Goal: Task Accomplishment & Management: Use online tool/utility

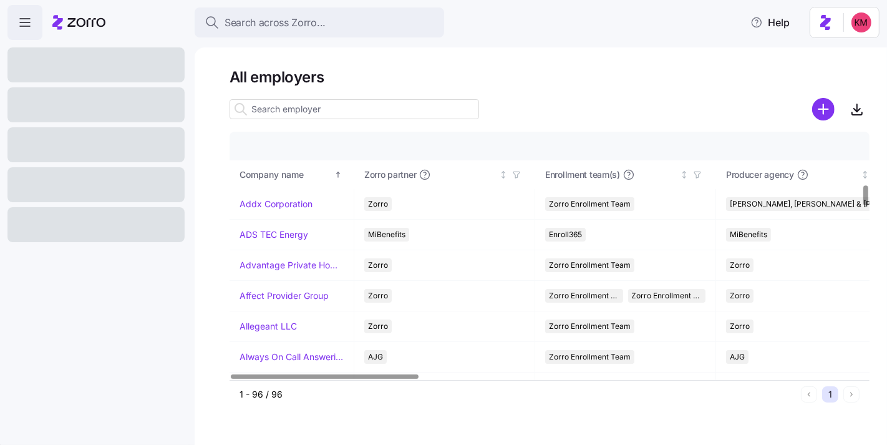
scroll to position [646, 0]
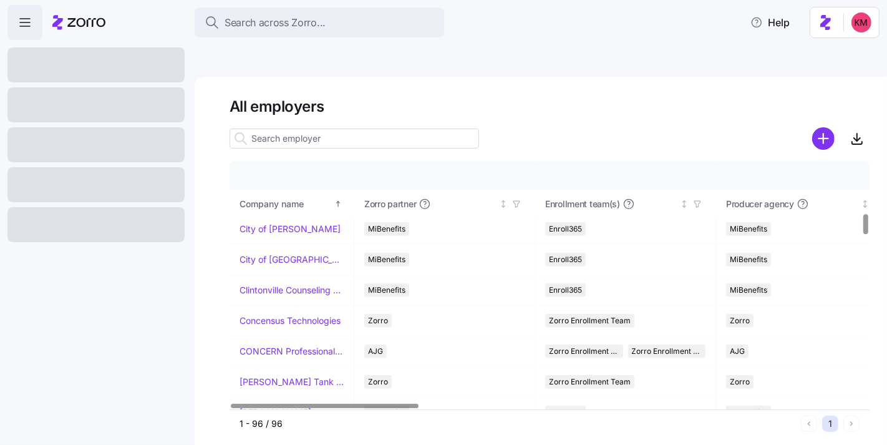
click at [95, 141] on div at bounding box center [95, 144] width 177 height 35
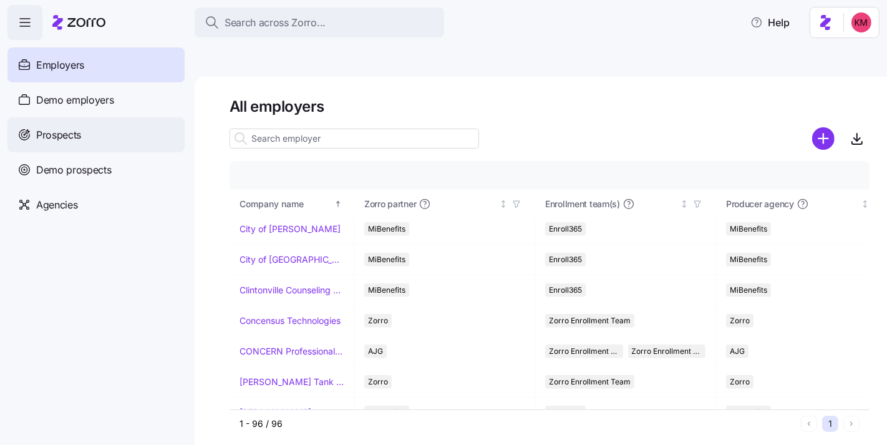
click at [64, 135] on span "Prospects" at bounding box center [58, 135] width 45 height 16
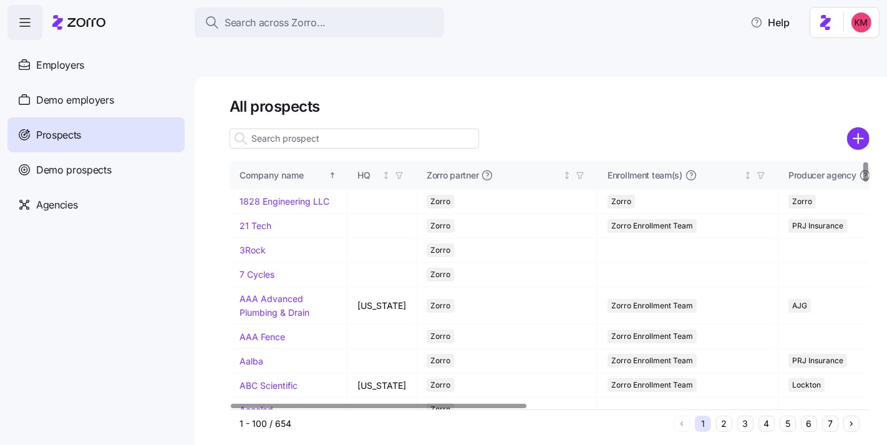
click at [783, 415] on button "5" at bounding box center [788, 423] width 16 height 16
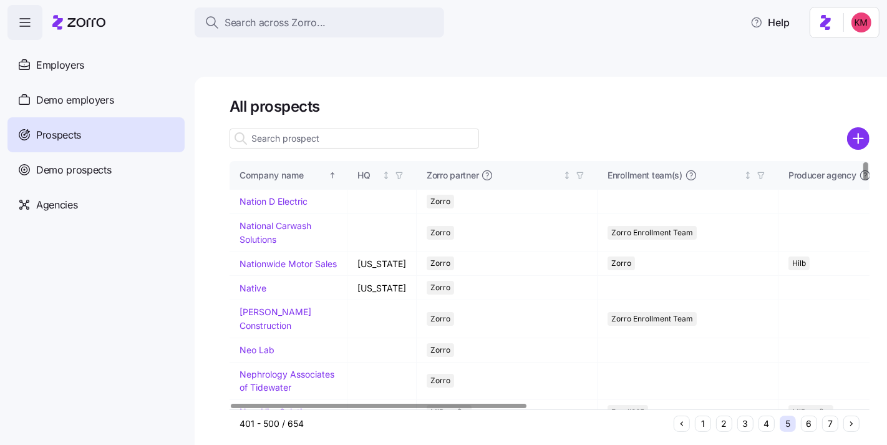
click at [833, 415] on button "7" at bounding box center [830, 423] width 16 height 16
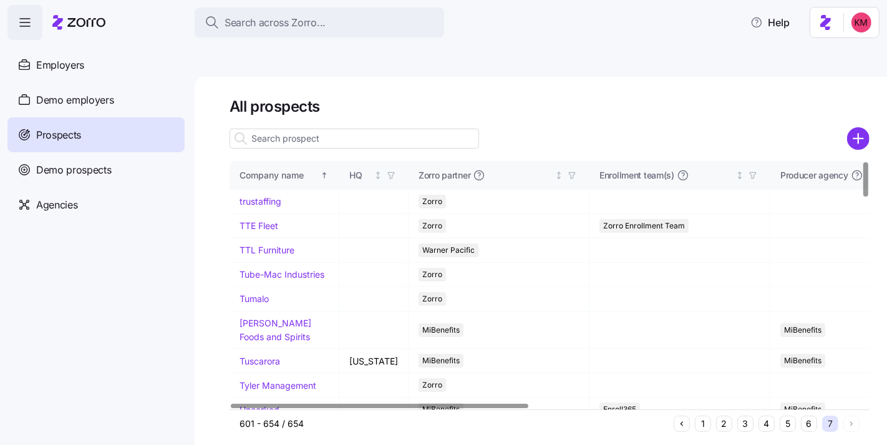
click at [806, 415] on button "6" at bounding box center [809, 423] width 16 height 16
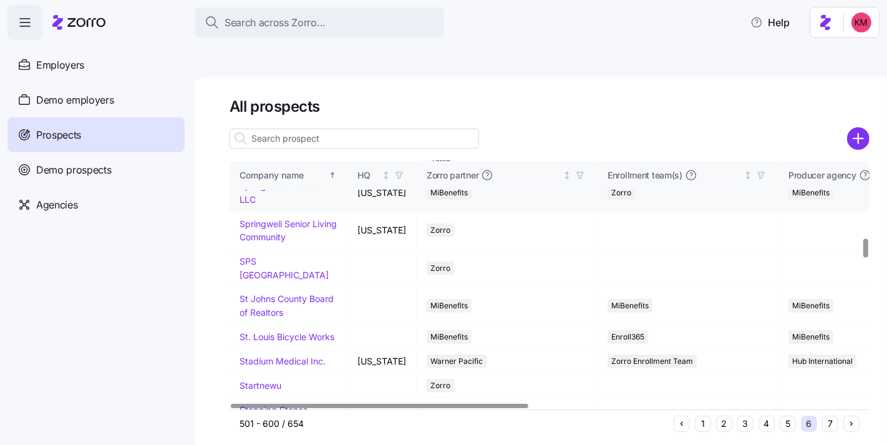
scroll to position [1092, 0]
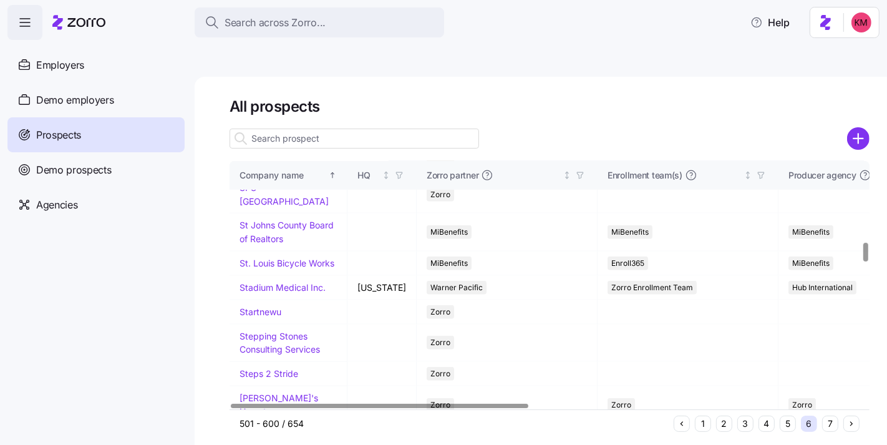
click at [276, 169] on link "Springwell Senior Living Community" at bounding box center [288, 157] width 97 height 24
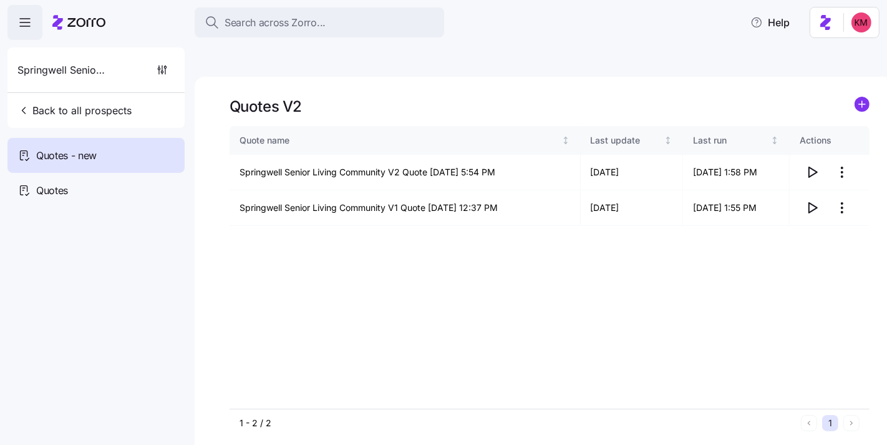
click at [582, 257] on div "Quote name Last update Last run Actions Springwell Senior Living Community V2 Q…" at bounding box center [550, 267] width 640 height 283
click at [813, 165] on icon "button" at bounding box center [812, 172] width 15 height 15
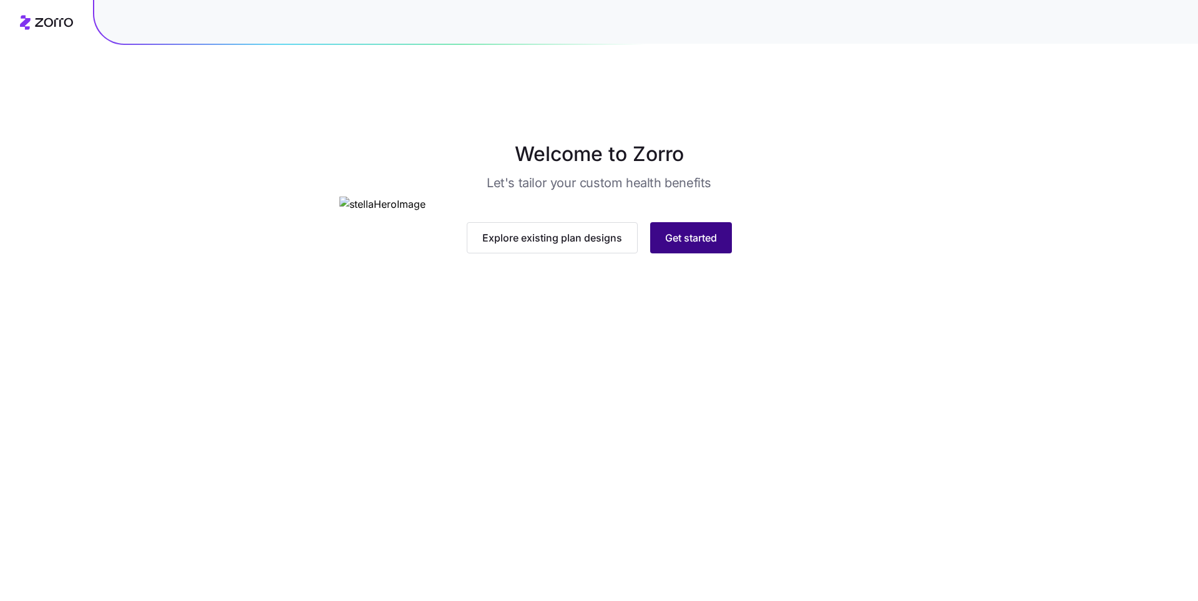
click at [676, 253] on div "Explore existing plan designs Get started" at bounding box center [599, 224] width 520 height 57
click at [683, 253] on button "Get started" at bounding box center [691, 237] width 82 height 31
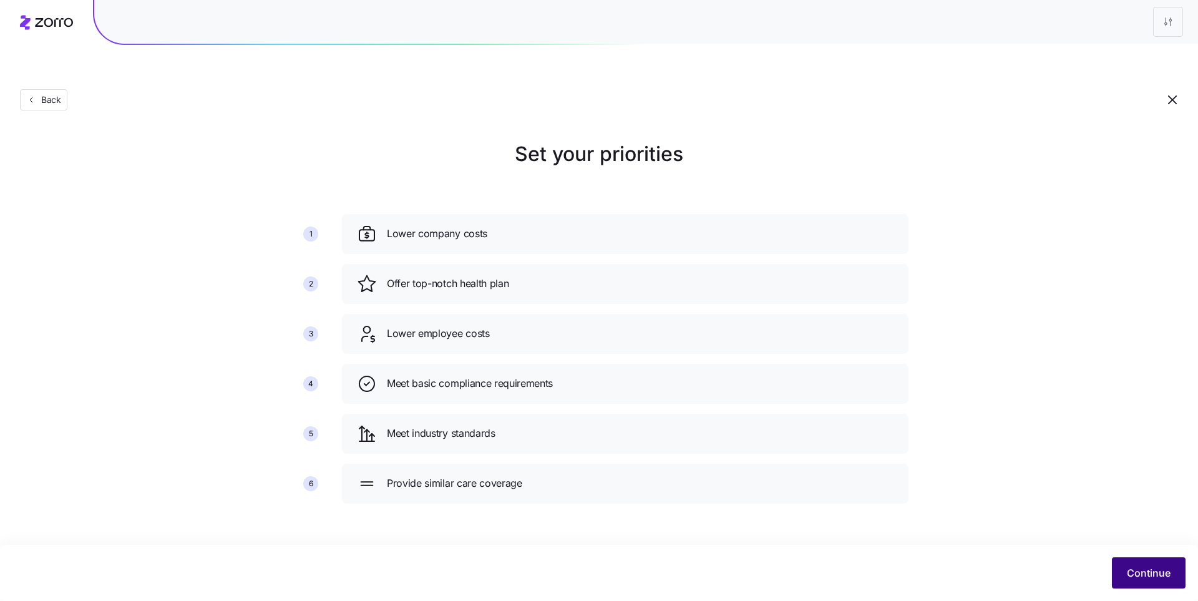
click at [1117, 570] on button "Continue" at bounding box center [1149, 572] width 74 height 31
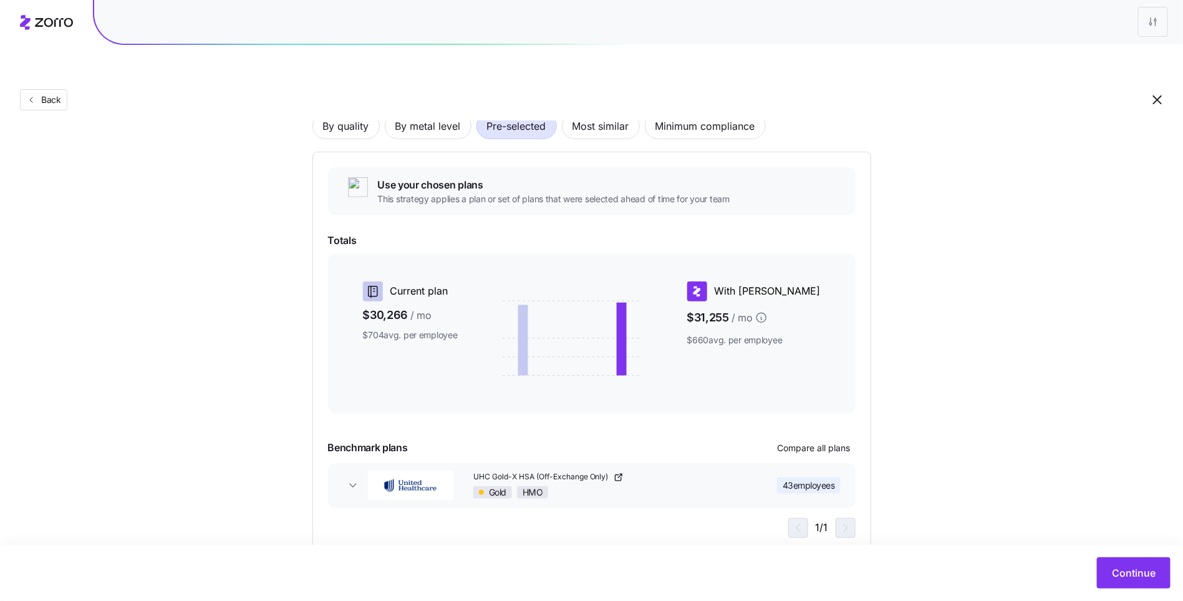
scroll to position [104, 0]
click at [1128, 583] on button "Continue" at bounding box center [1134, 572] width 74 height 31
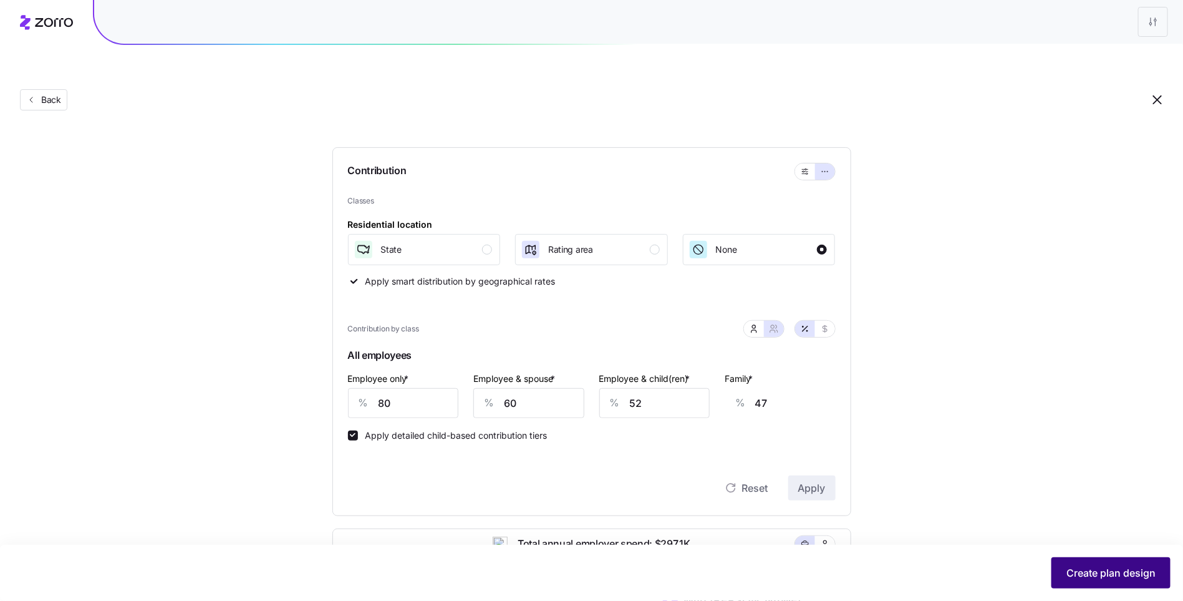
scroll to position [101, 0]
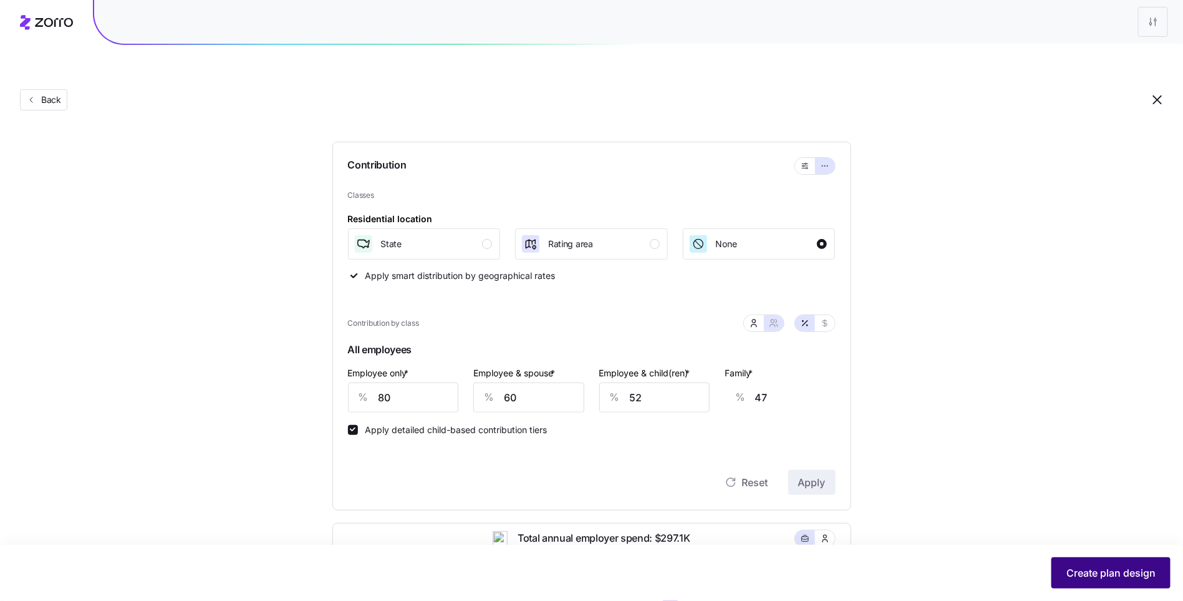
click at [1077, 571] on span "Create plan design" at bounding box center [1111, 572] width 89 height 15
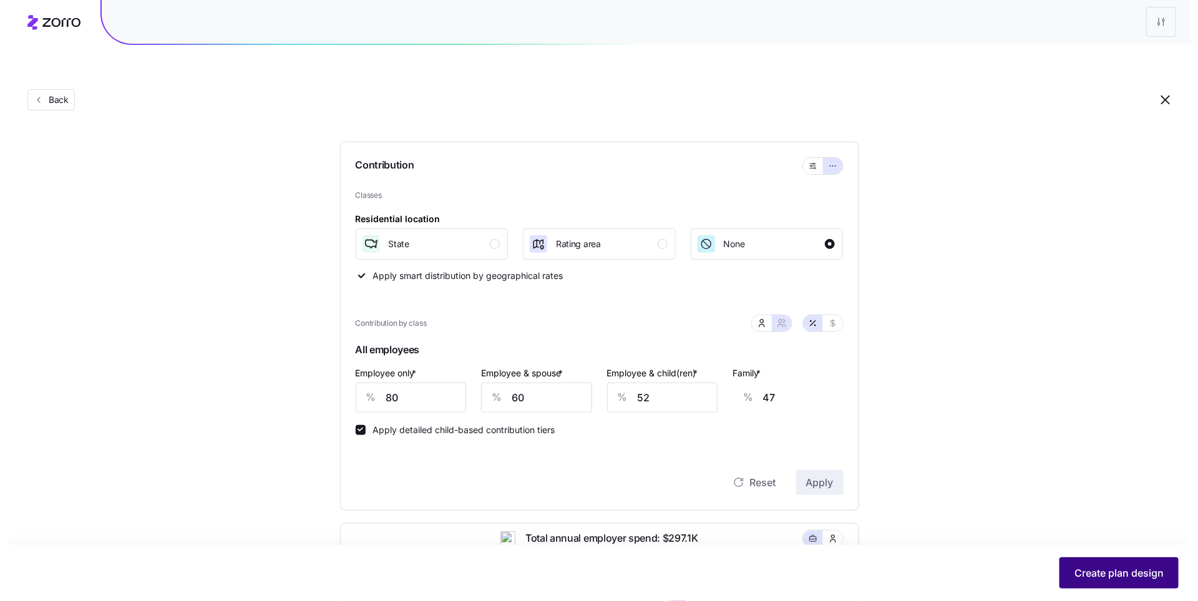
scroll to position [0, 0]
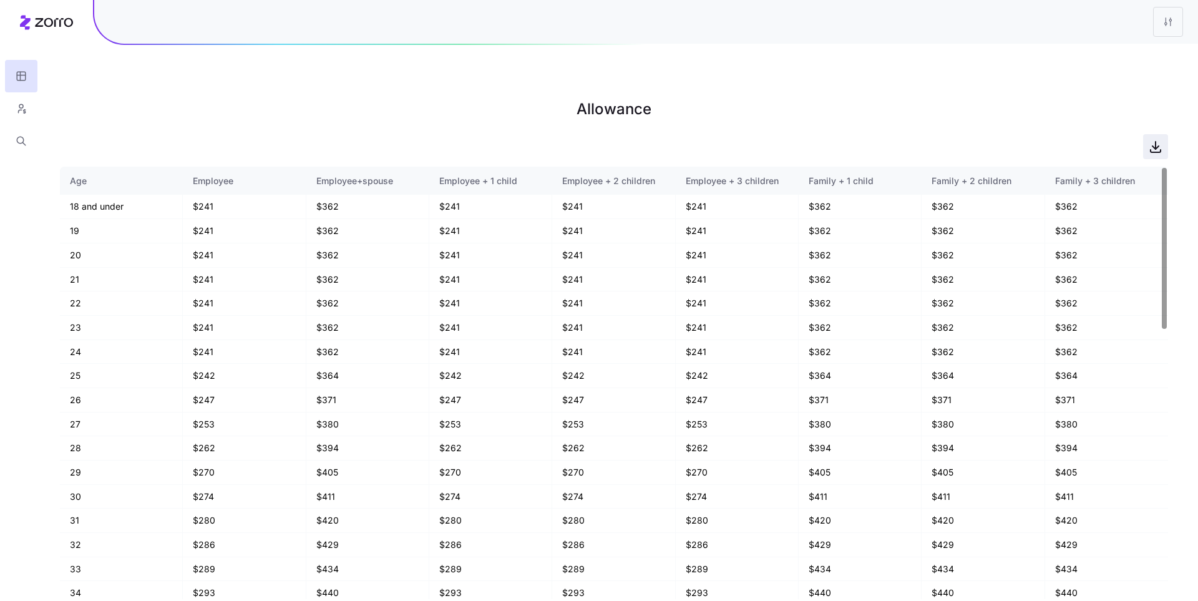
click at [1149, 139] on icon "button" at bounding box center [1155, 146] width 15 height 15
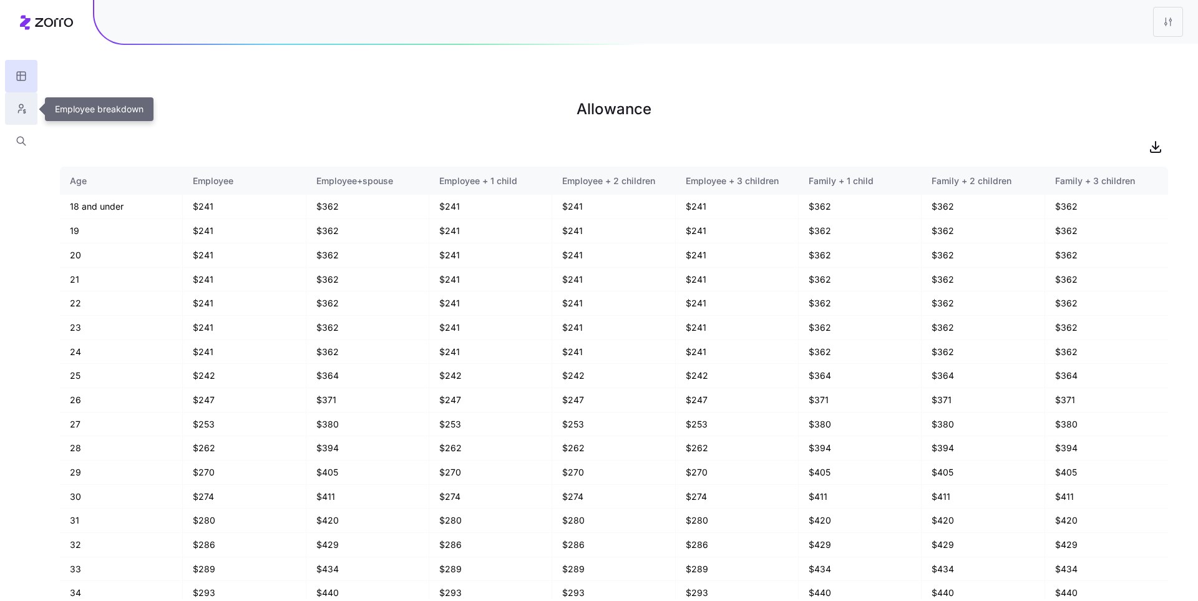
click at [24, 109] on icon "button" at bounding box center [21, 108] width 11 height 12
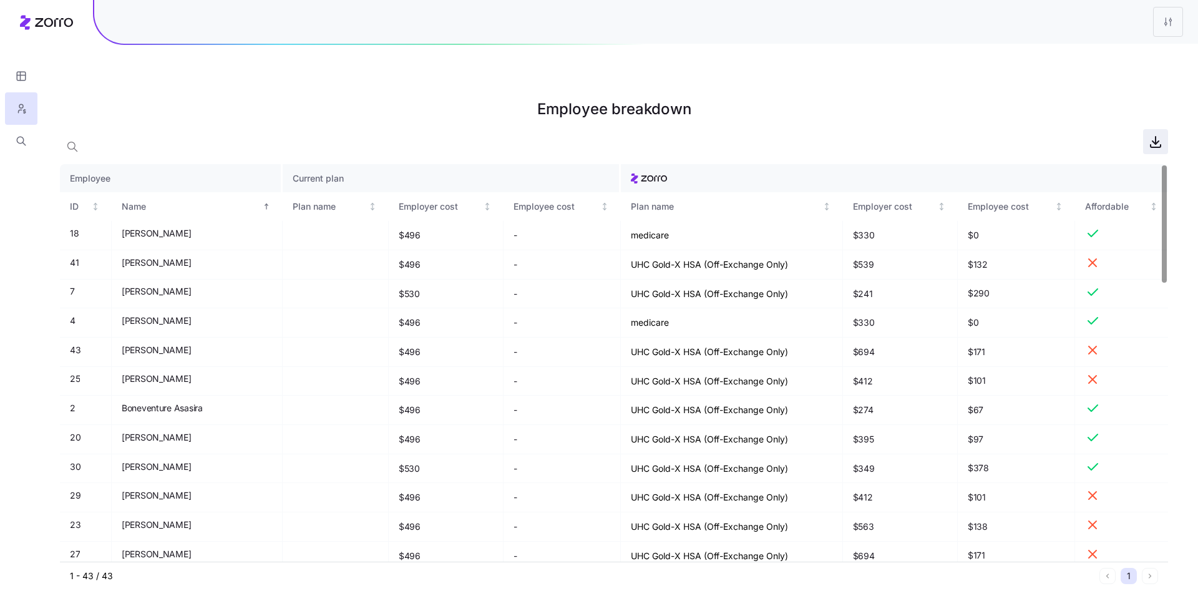
click at [1158, 134] on icon "button" at bounding box center [1155, 141] width 15 height 15
click at [19, 70] on icon "button" at bounding box center [21, 76] width 11 height 12
